Goal: Information Seeking & Learning: Check status

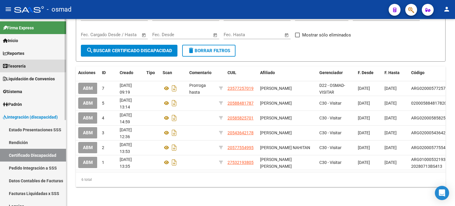
click at [20, 64] on span "Tesorería" at bounding box center [14, 66] width 23 height 7
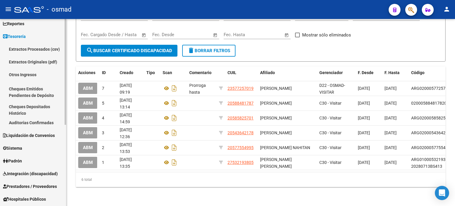
scroll to position [59, 0]
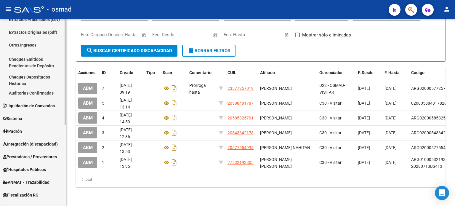
click at [23, 106] on span "Liquidación de Convenios" at bounding box center [29, 105] width 52 height 7
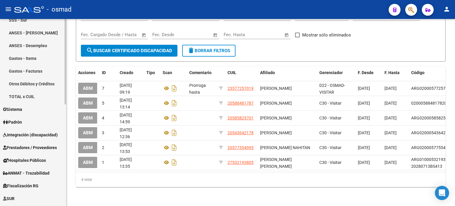
scroll to position [148, 0]
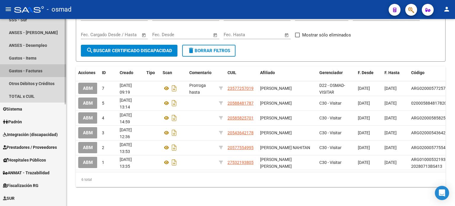
click at [36, 68] on link "Gastos - Facturas" at bounding box center [33, 70] width 66 height 13
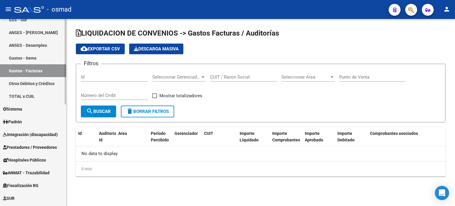
checkbox input "true"
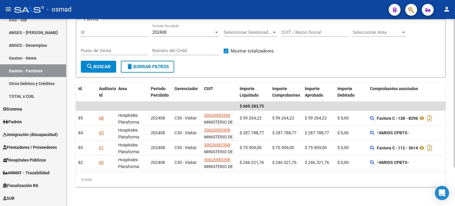
scroll to position [49, 0]
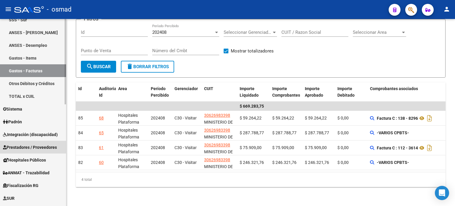
click at [31, 148] on span "Prestadores / Proveedores" at bounding box center [30, 147] width 54 height 7
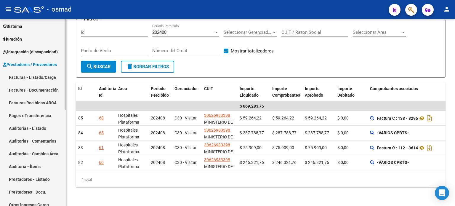
scroll to position [59, 0]
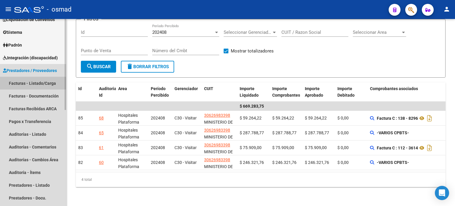
click at [37, 83] on link "Facturas - Listado/Carga" at bounding box center [33, 83] width 66 height 13
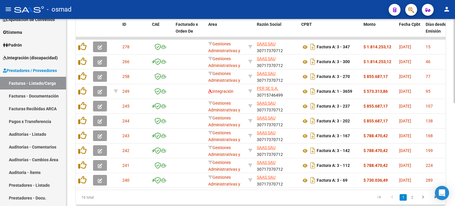
scroll to position [228, 0]
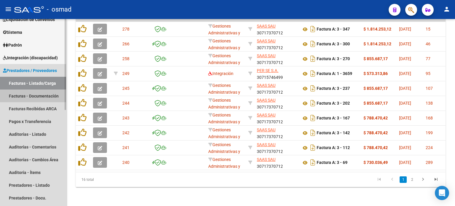
click at [42, 93] on link "Facturas - Documentación" at bounding box center [33, 95] width 66 height 13
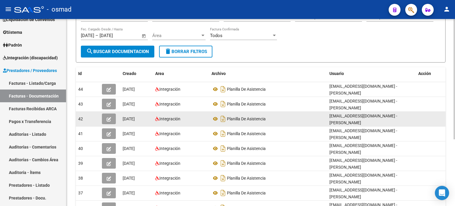
scroll to position [44, 0]
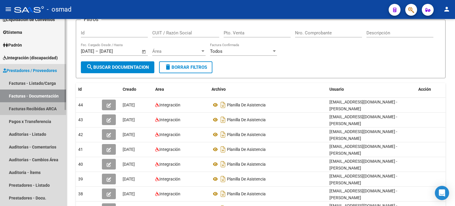
click at [23, 108] on link "Facturas Recibidas ARCA" at bounding box center [33, 108] width 66 height 13
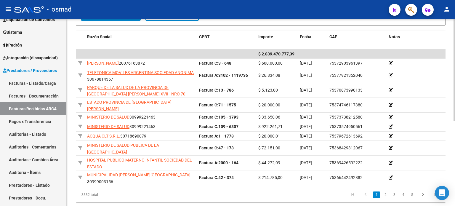
scroll to position [156, 0]
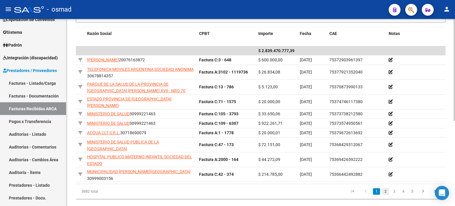
click at [385, 188] on link "2" at bounding box center [385, 191] width 7 height 7
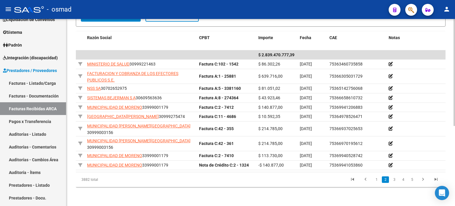
scroll to position [140, 0]
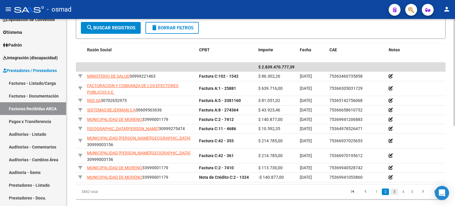
click at [395, 188] on link "3" at bounding box center [394, 191] width 7 height 7
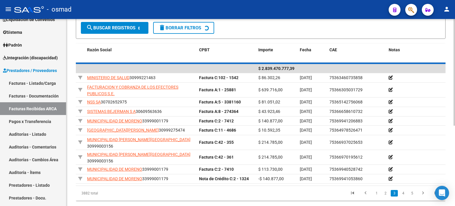
scroll to position [134, 0]
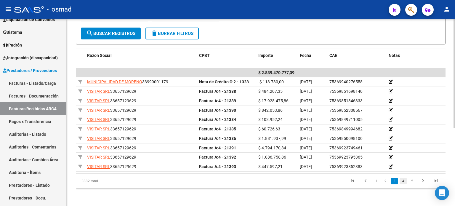
click at [403, 178] on link "4" at bounding box center [403, 181] width 7 height 7
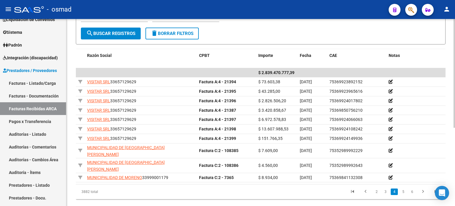
click at [403, 188] on link "5" at bounding box center [403, 191] width 7 height 7
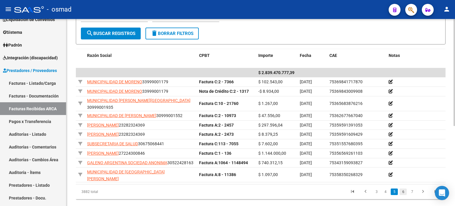
click at [404, 188] on link "6" at bounding box center [403, 191] width 7 height 7
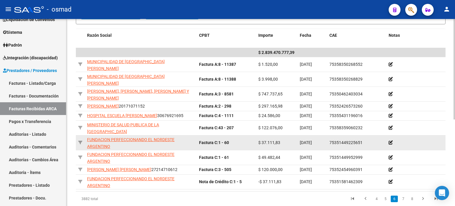
scroll to position [161, 0]
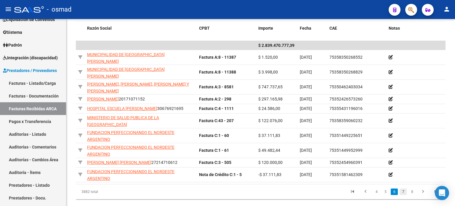
click at [402, 188] on link "7" at bounding box center [403, 191] width 7 height 7
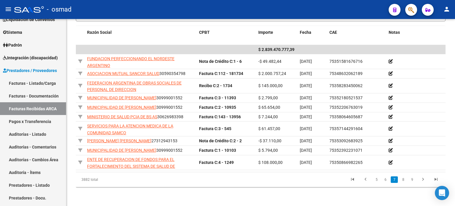
scroll to position [156, 0]
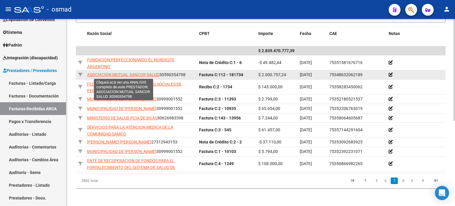
click at [134, 74] on span "ASOCIACION MUTUAL SANCOR SALUD" at bounding box center [123, 74] width 72 height 5
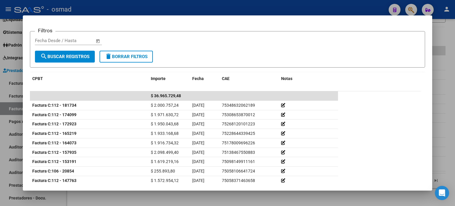
scroll to position [89, 0]
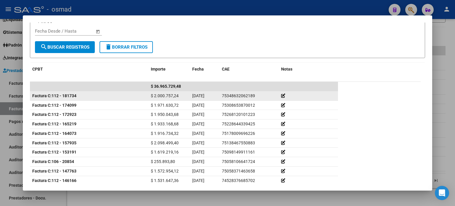
click at [282, 95] on icon at bounding box center [283, 96] width 4 height 4
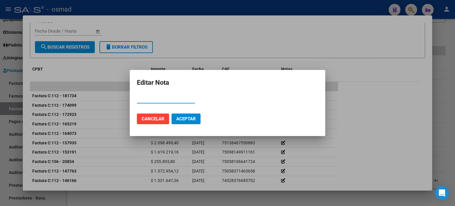
click at [152, 121] on span "Cancelar" at bounding box center [153, 118] width 23 height 5
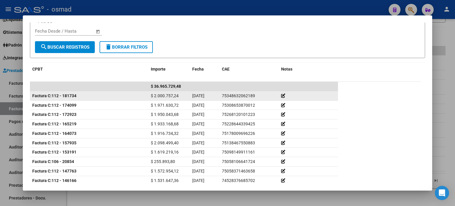
click at [154, 95] on span "$ 2.000.757,24" at bounding box center [165, 95] width 28 height 5
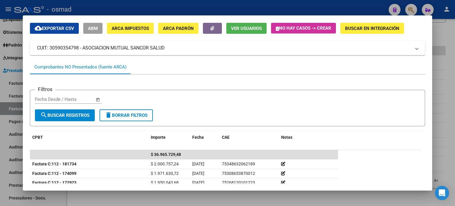
scroll to position [0, 0]
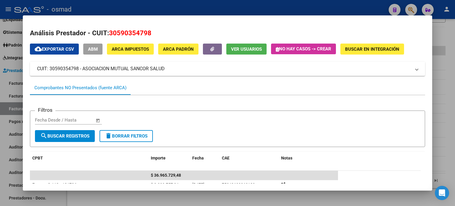
click at [203, 10] on div at bounding box center [227, 103] width 455 height 206
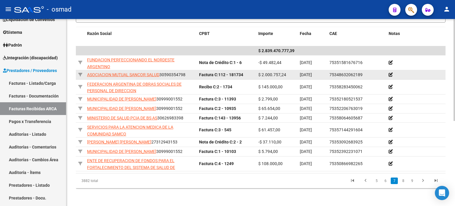
click at [390, 73] on icon at bounding box center [391, 75] width 4 height 4
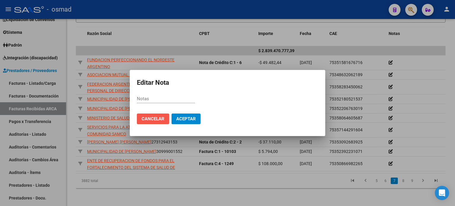
click at [160, 122] on button "Cancelar" at bounding box center [153, 118] width 32 height 11
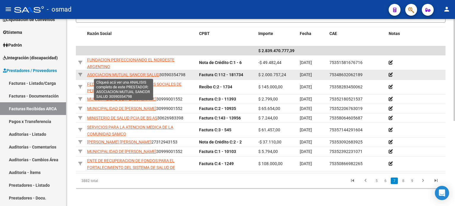
click at [103, 74] on span "ASOCIACION MUTUAL SANCOR SALUD" at bounding box center [123, 74] width 72 height 5
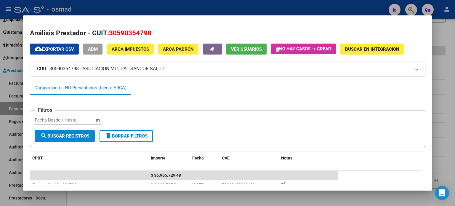
click at [104, 89] on div "Comprobantes NO Presentados (fuente ARCA)" at bounding box center [80, 87] width 92 height 7
click at [436, 44] on div at bounding box center [227, 103] width 455 height 206
